Goal: Navigation & Orientation: Find specific page/section

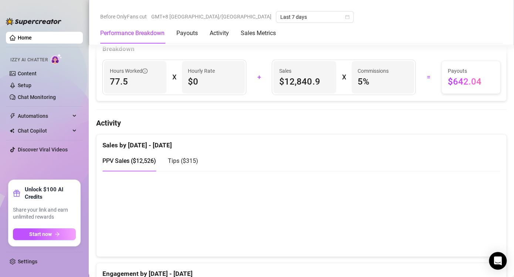
scroll to position [333, 0]
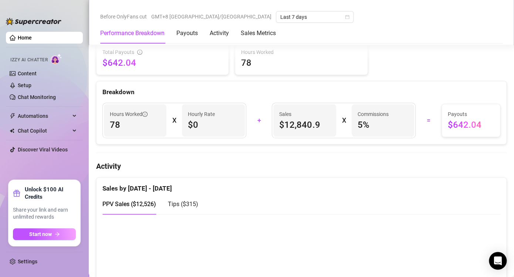
scroll to position [296, 0]
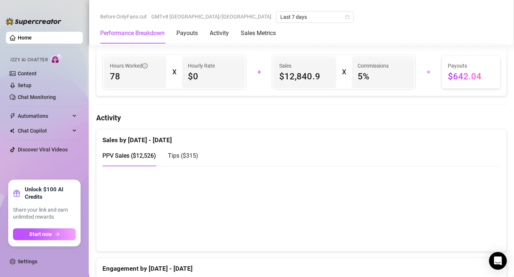
click at [476, 182] on canvas at bounding box center [298, 209] width 392 height 74
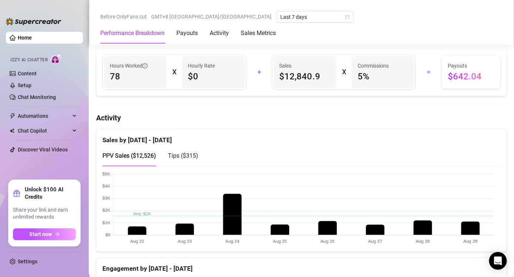
scroll to position [333, 0]
